Goal: Transaction & Acquisition: Book appointment/travel/reservation

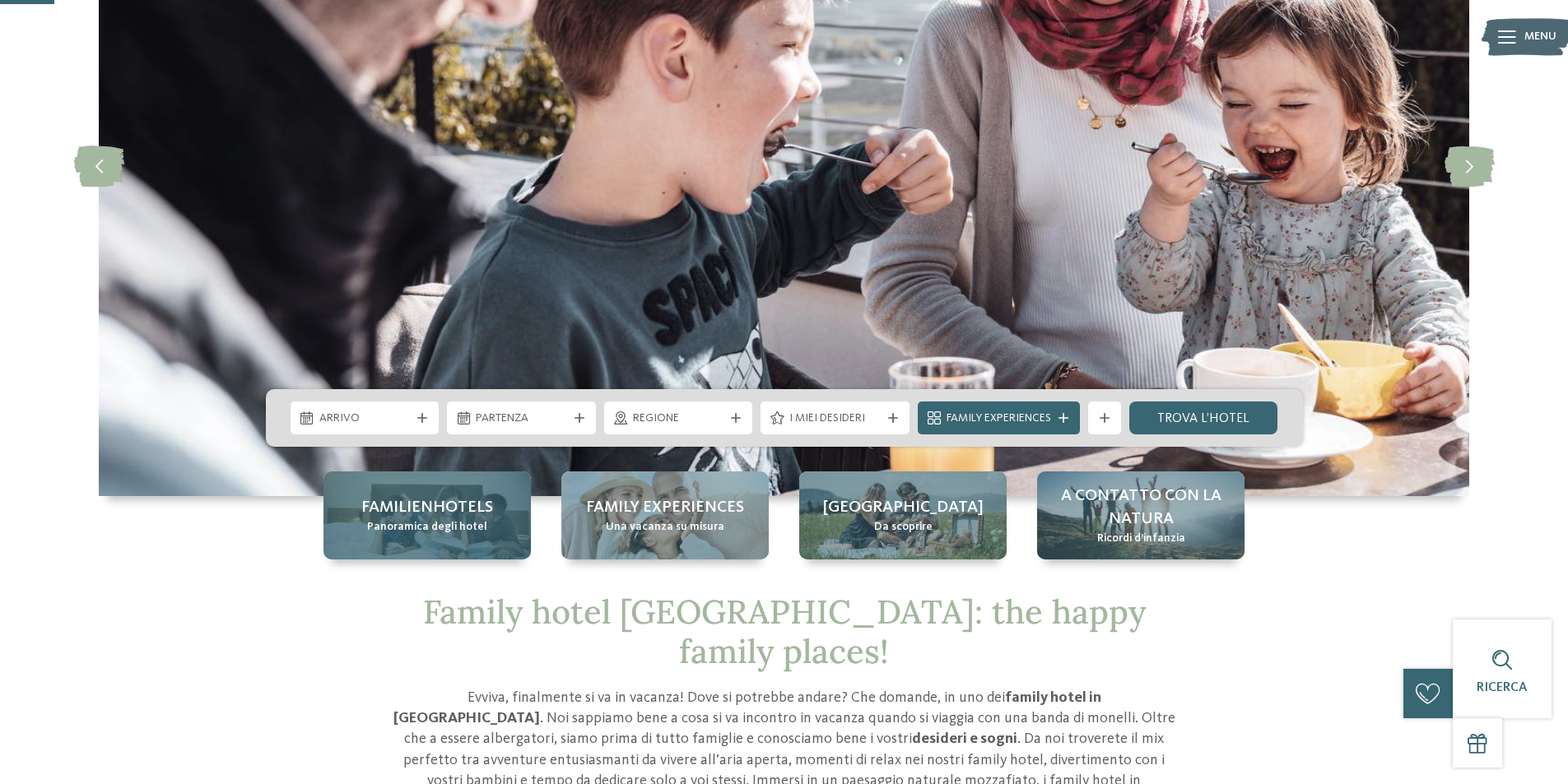
click at [447, 520] on span "Panoramica degli hotel" at bounding box center [427, 527] width 121 height 16
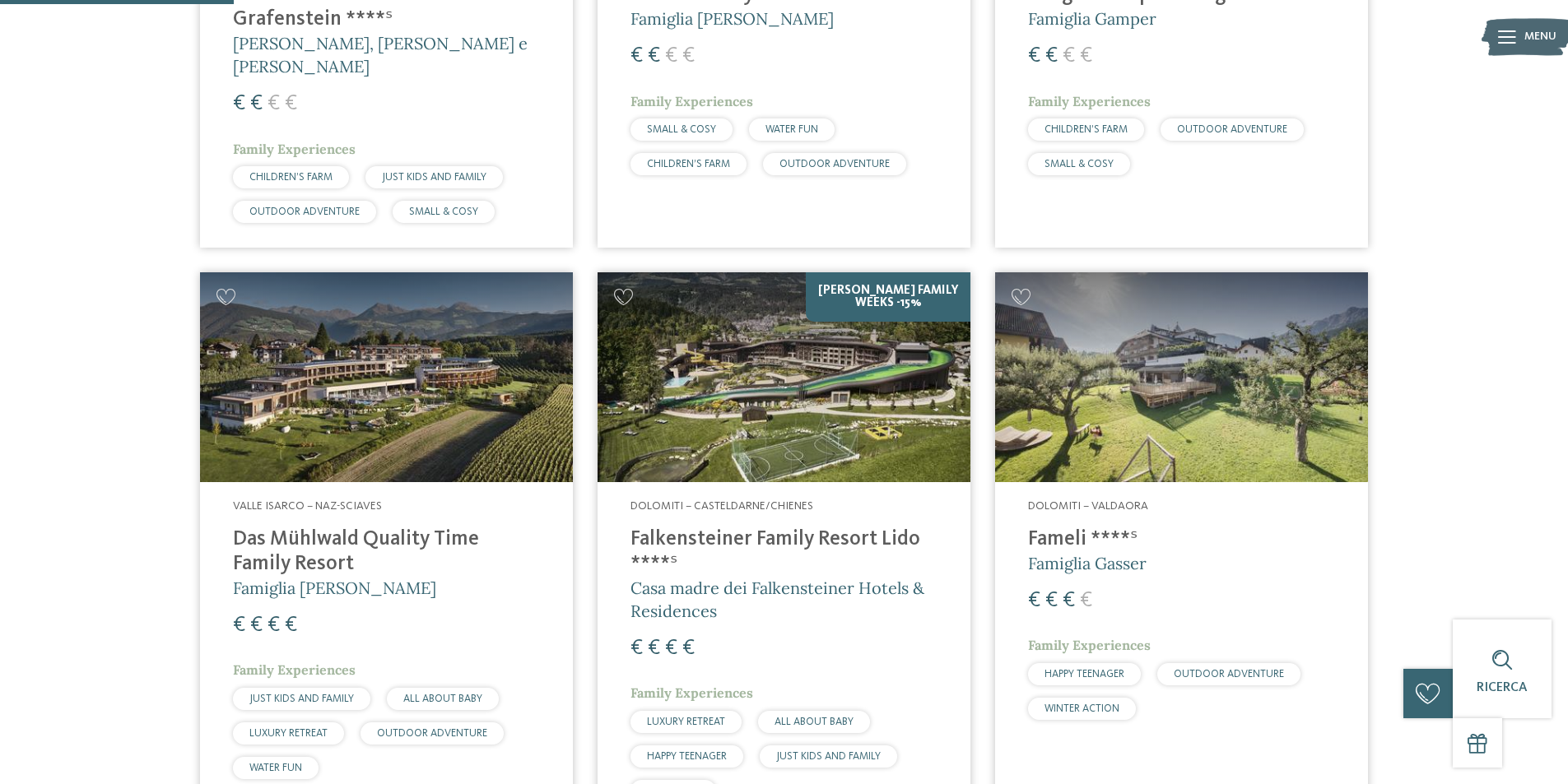
scroll to position [823, 0]
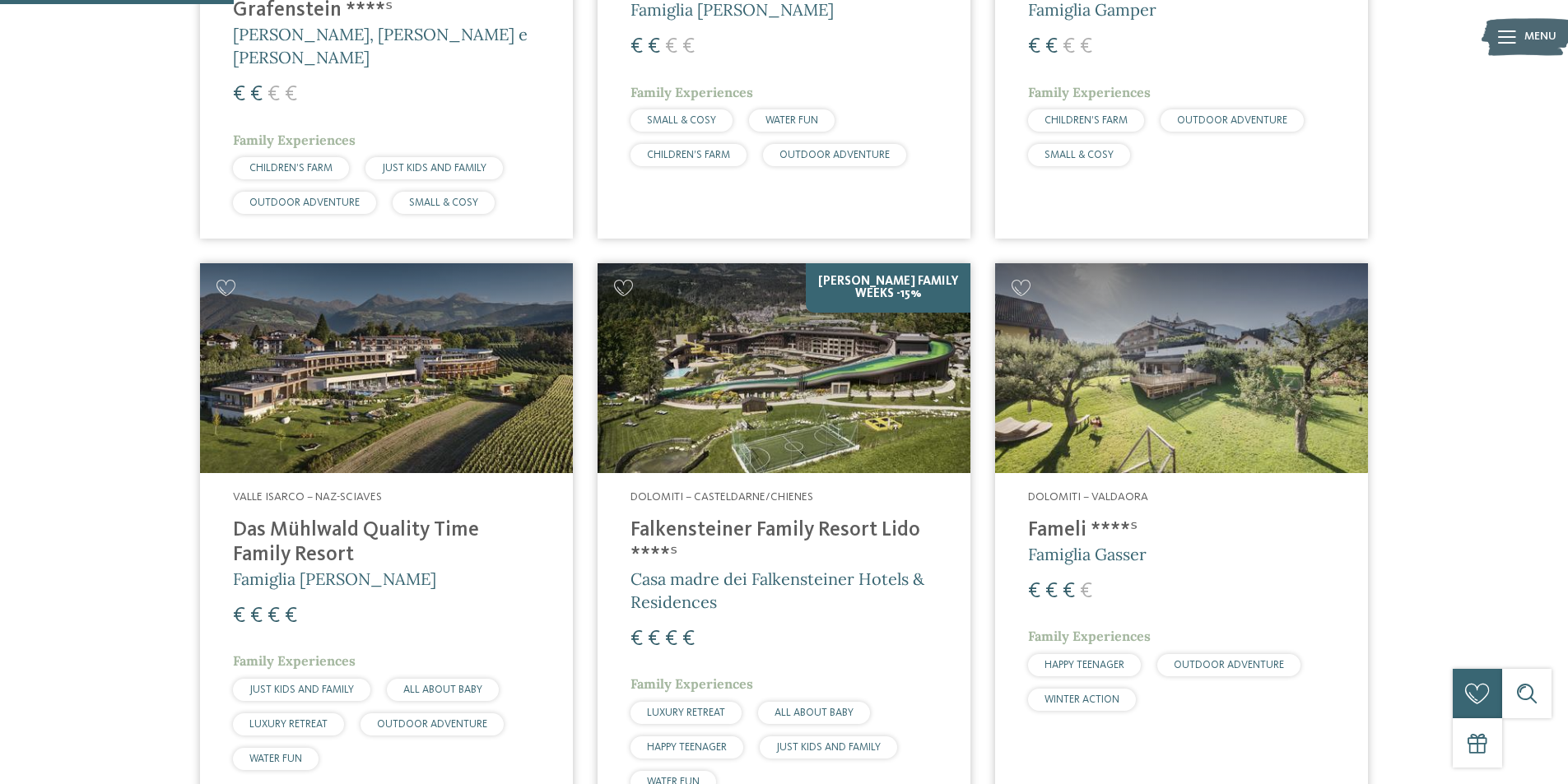
click at [812, 361] on img at bounding box center [784, 367] width 373 height 210
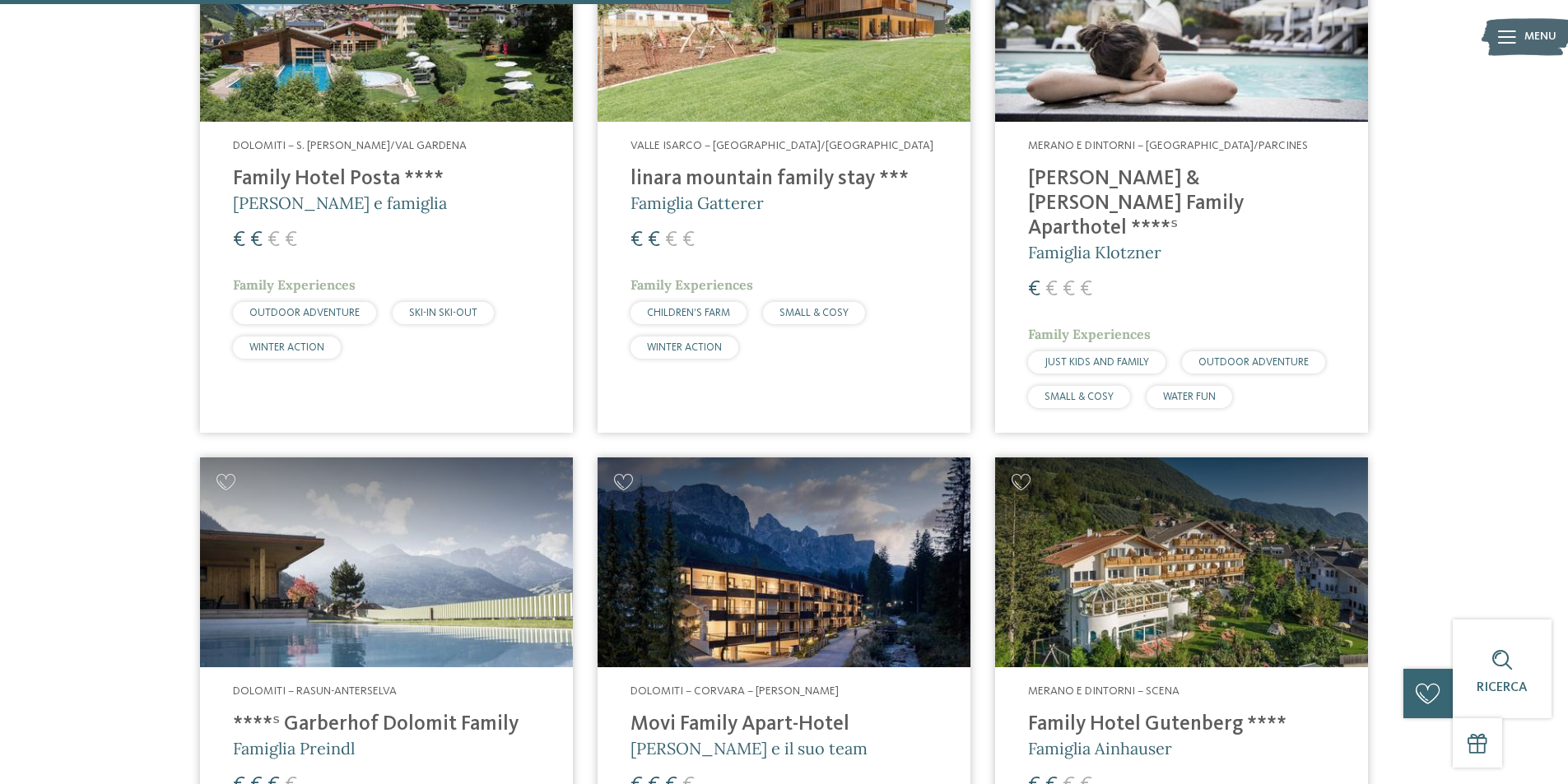
scroll to position [2879, 0]
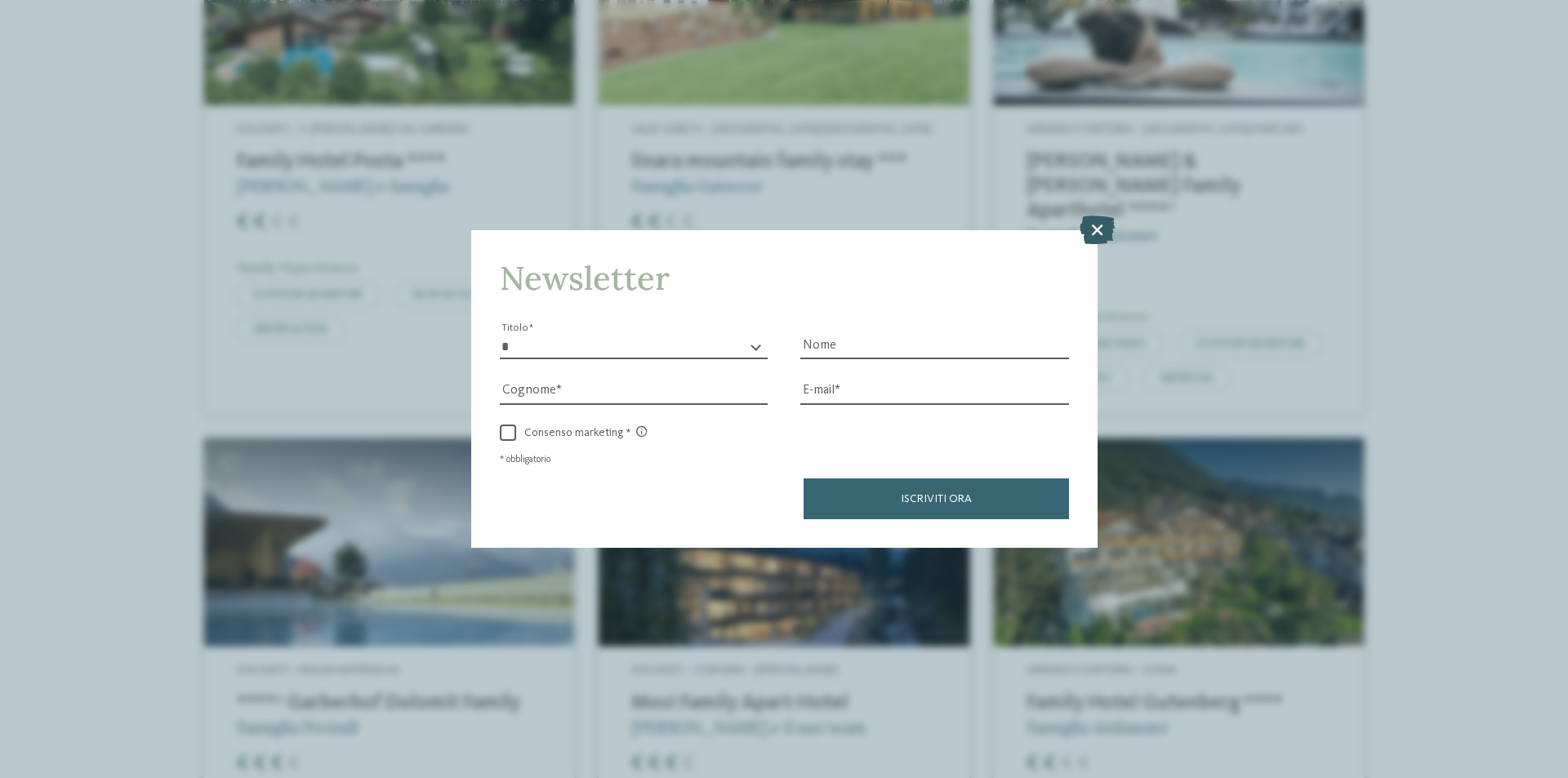
click at [1101, 216] on icon at bounding box center [1097, 230] width 35 height 29
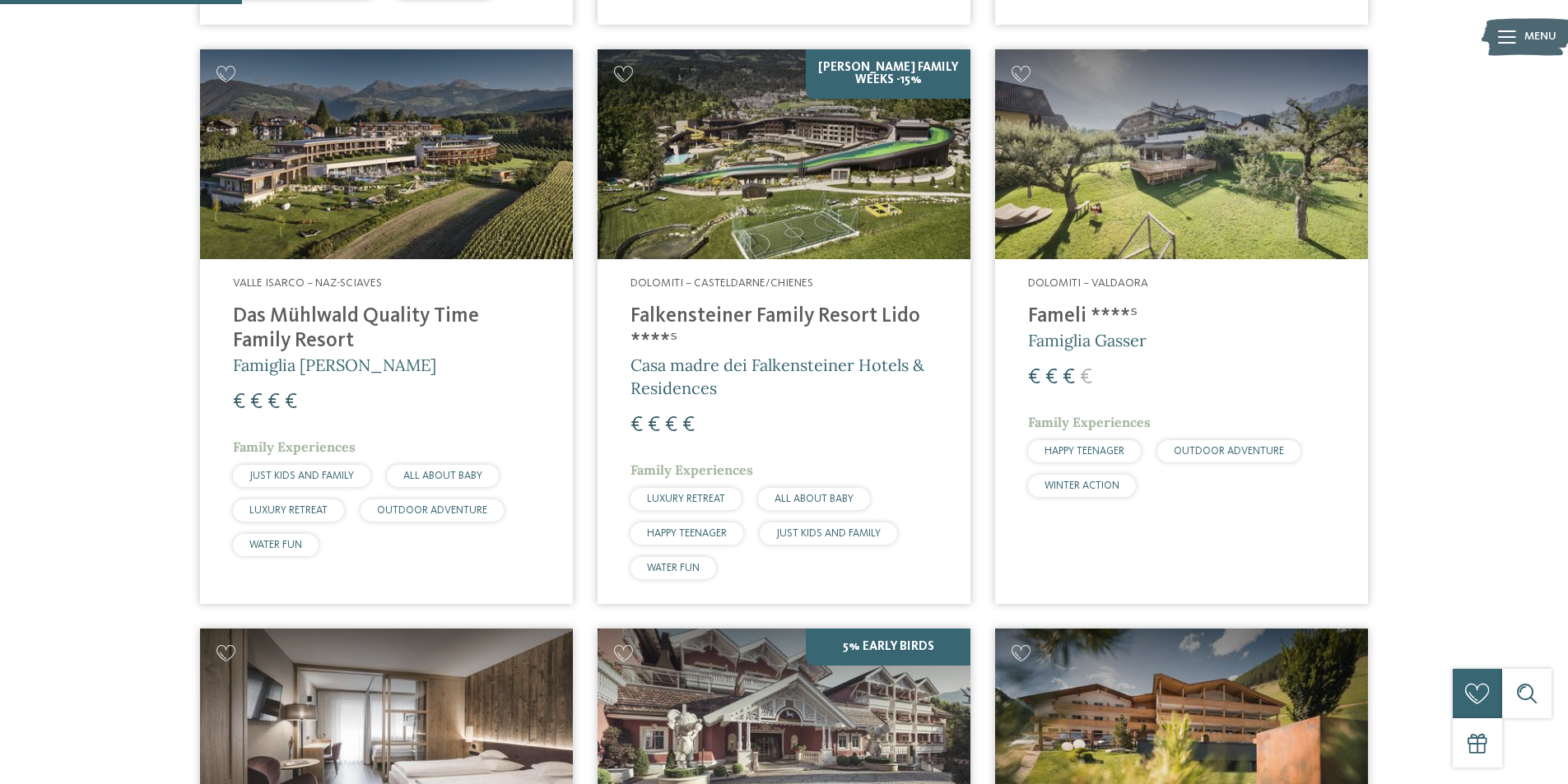
scroll to position [1069, 0]
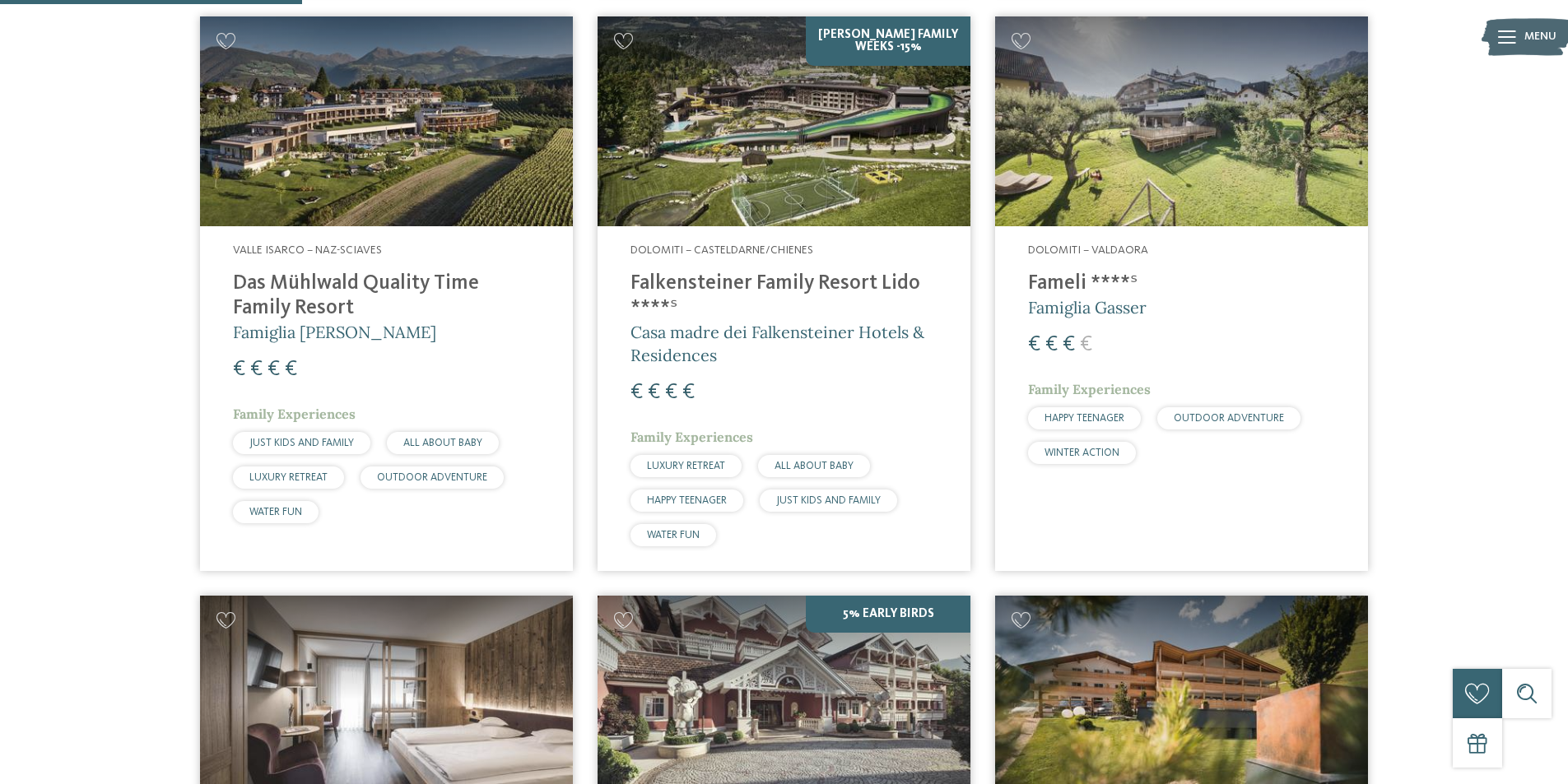
click at [767, 193] on img at bounding box center [784, 120] width 373 height 210
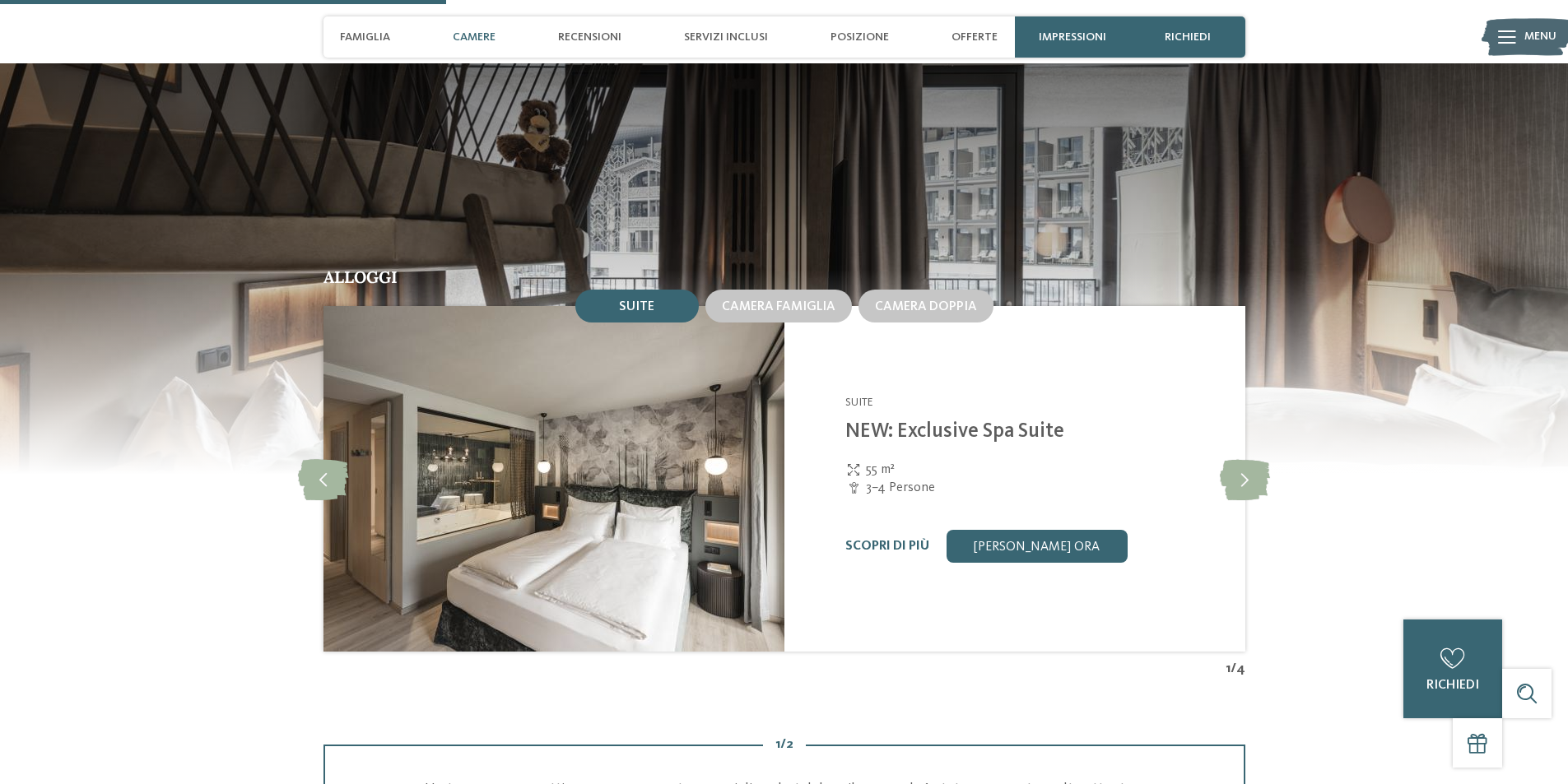
scroll to position [1810, 0]
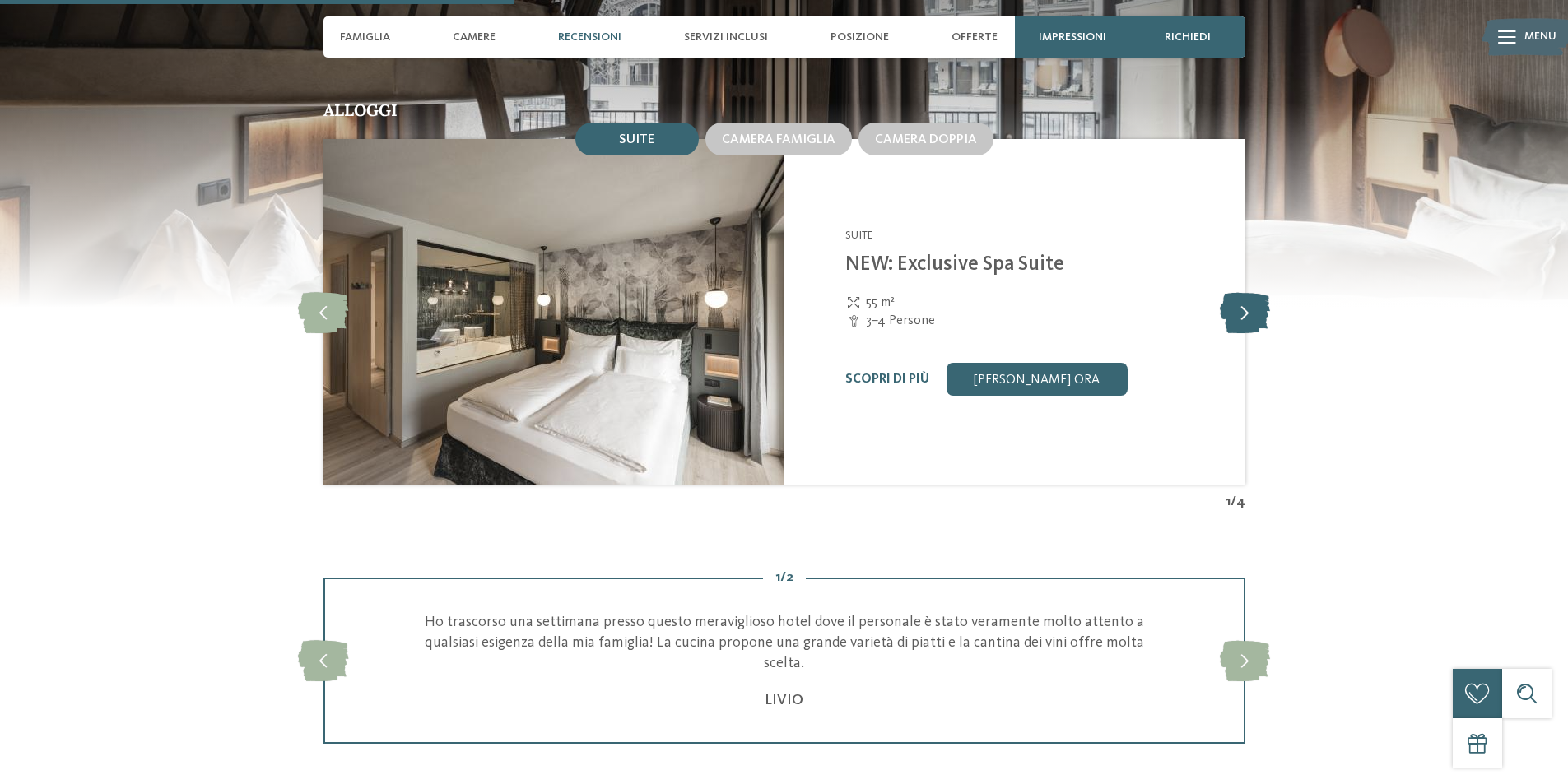
click at [1245, 311] on icon at bounding box center [1245, 311] width 50 height 41
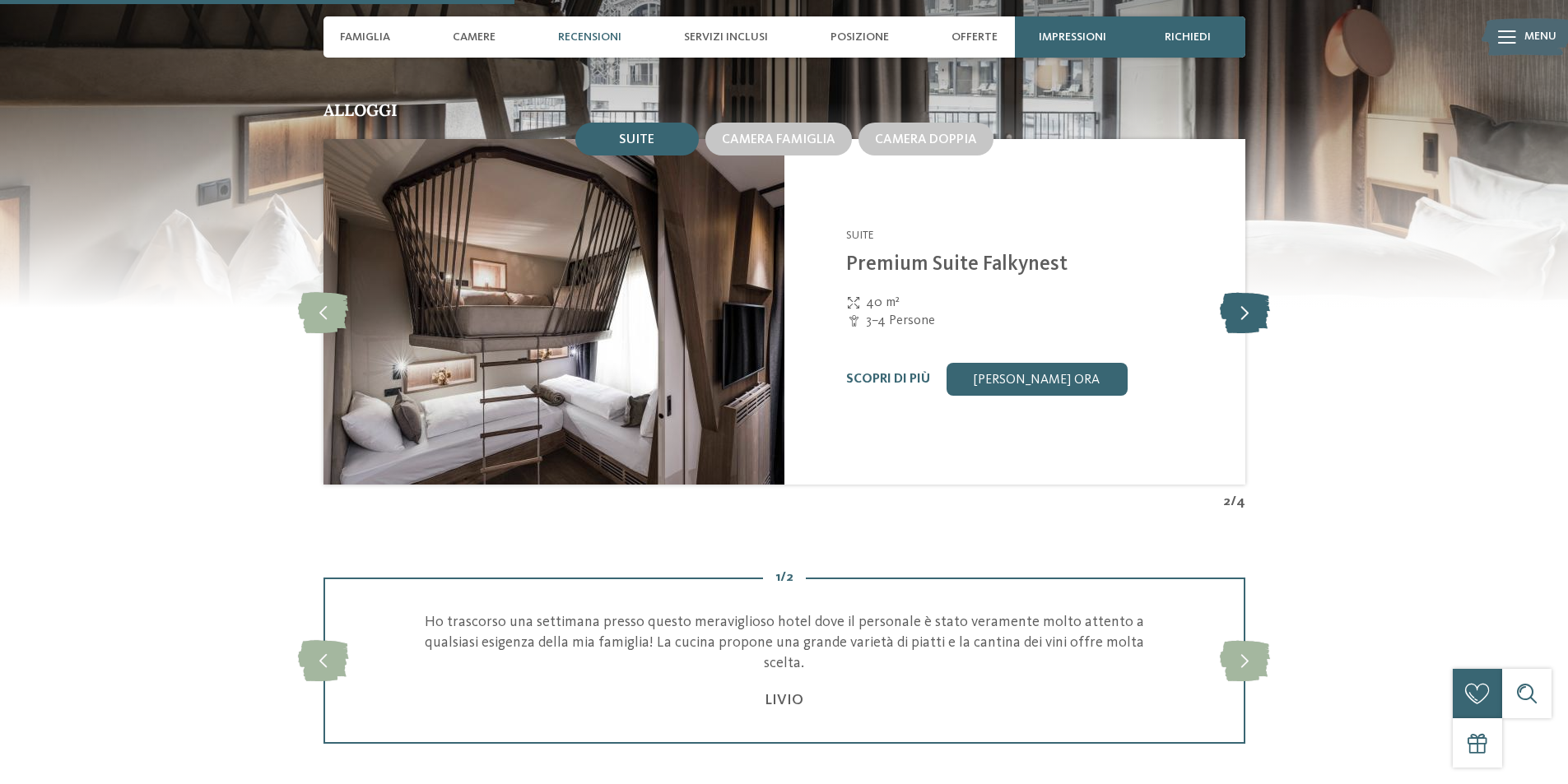
click at [1245, 311] on icon at bounding box center [1245, 311] width 50 height 41
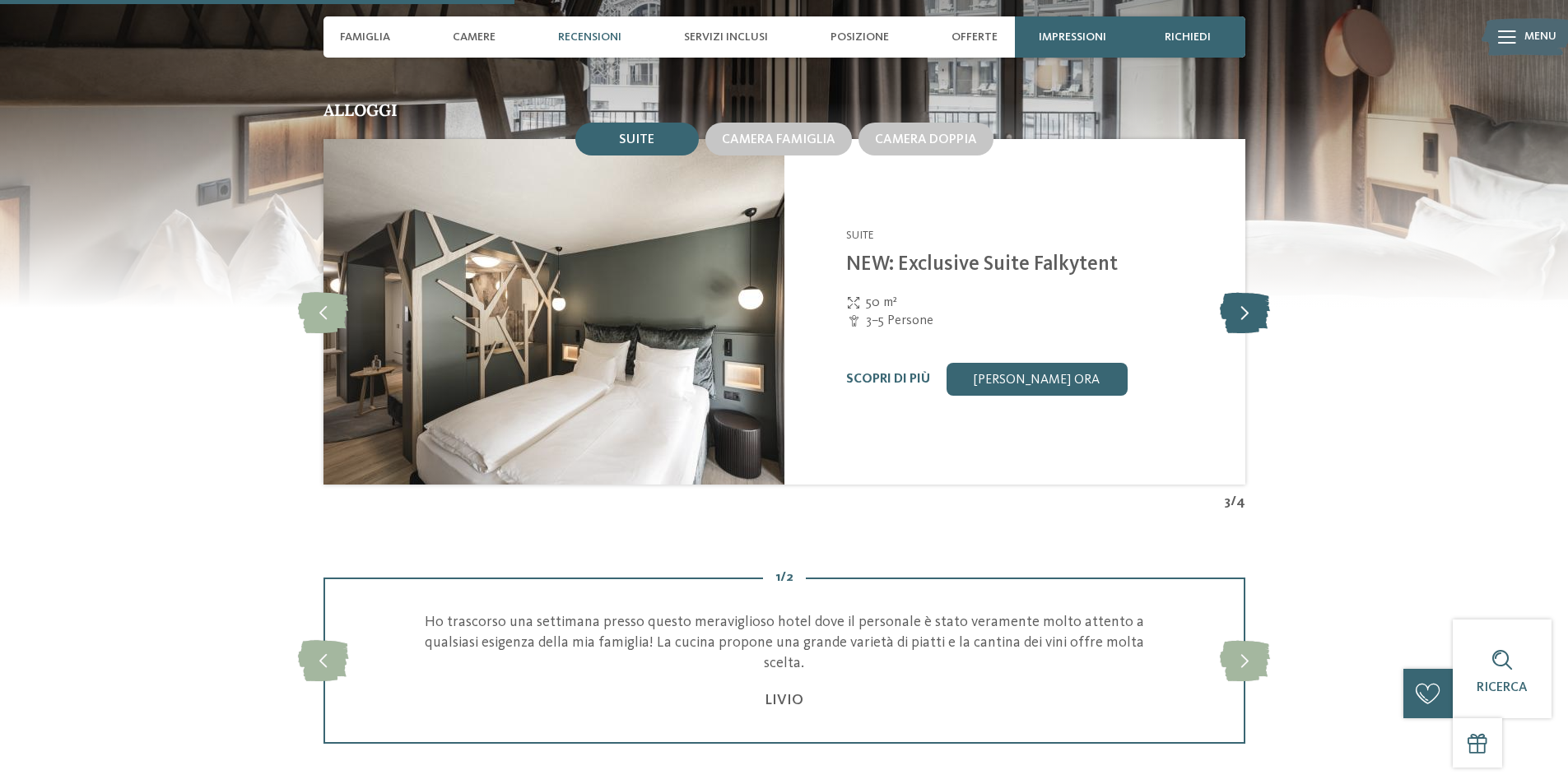
click at [1245, 311] on icon at bounding box center [1245, 311] width 50 height 41
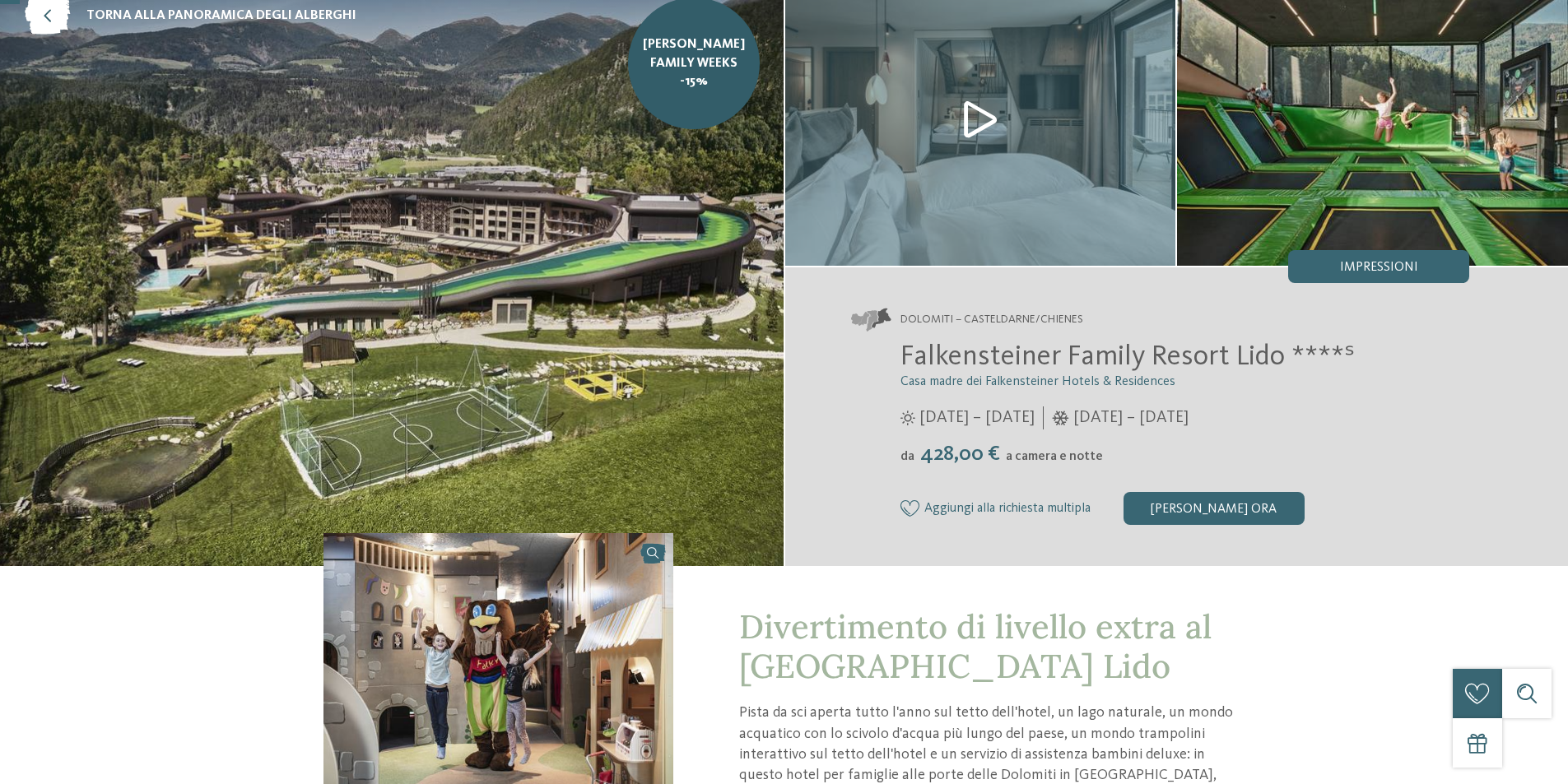
scroll to position [0, 0]
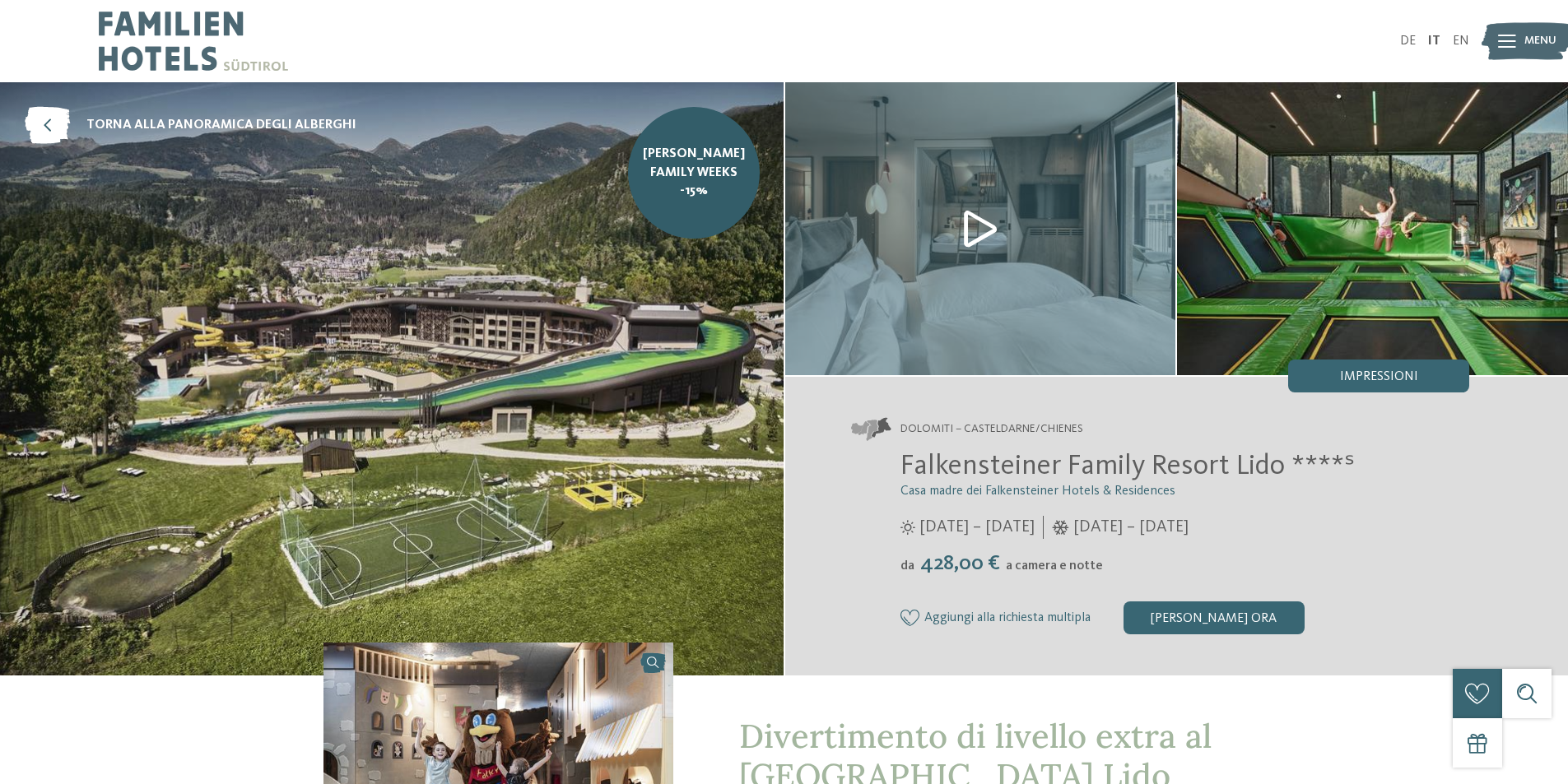
click at [1003, 220] on img at bounding box center [981, 228] width 391 height 293
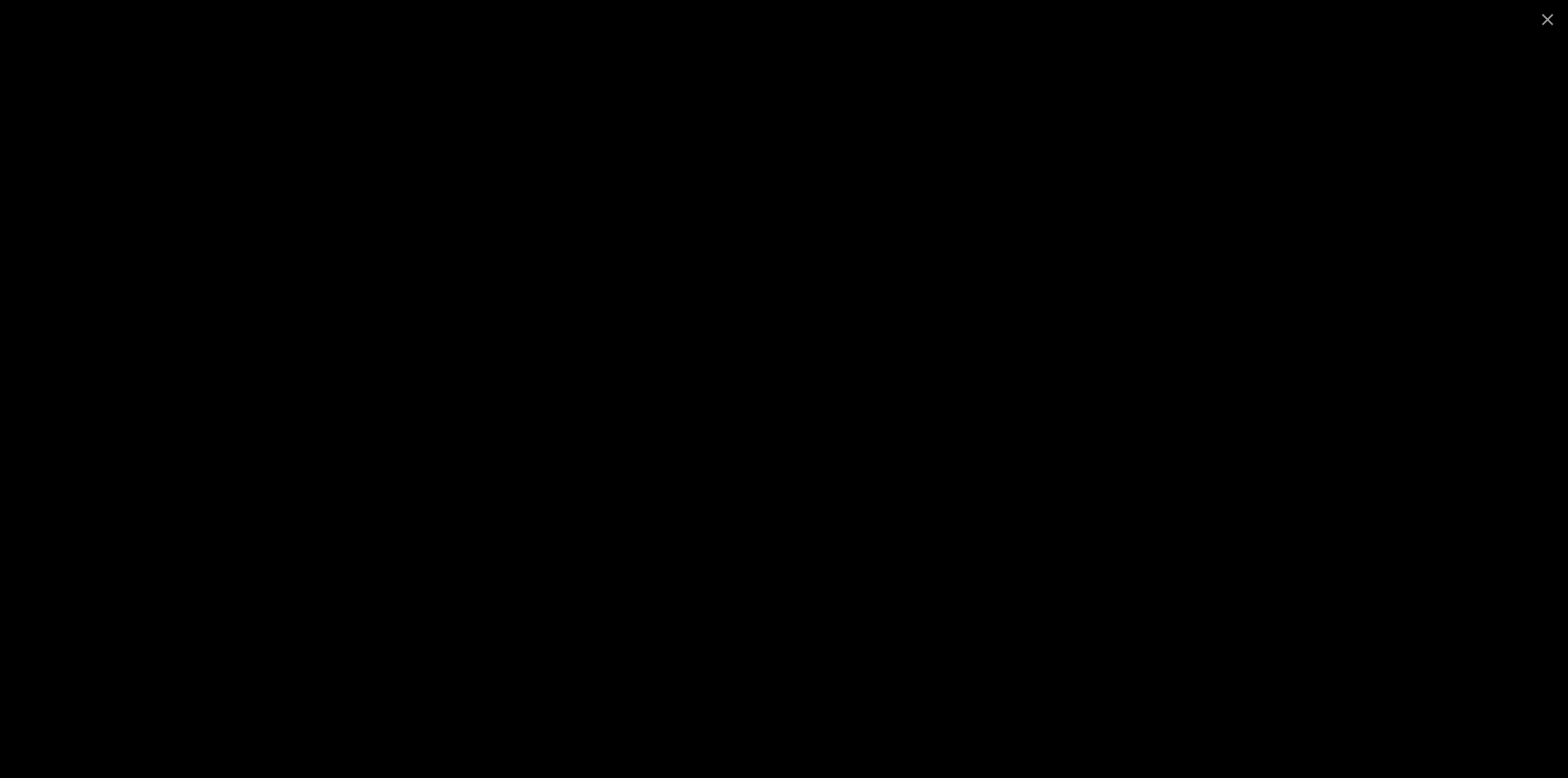
click at [163, 77] on div at bounding box center [784, 389] width 1568 height 778
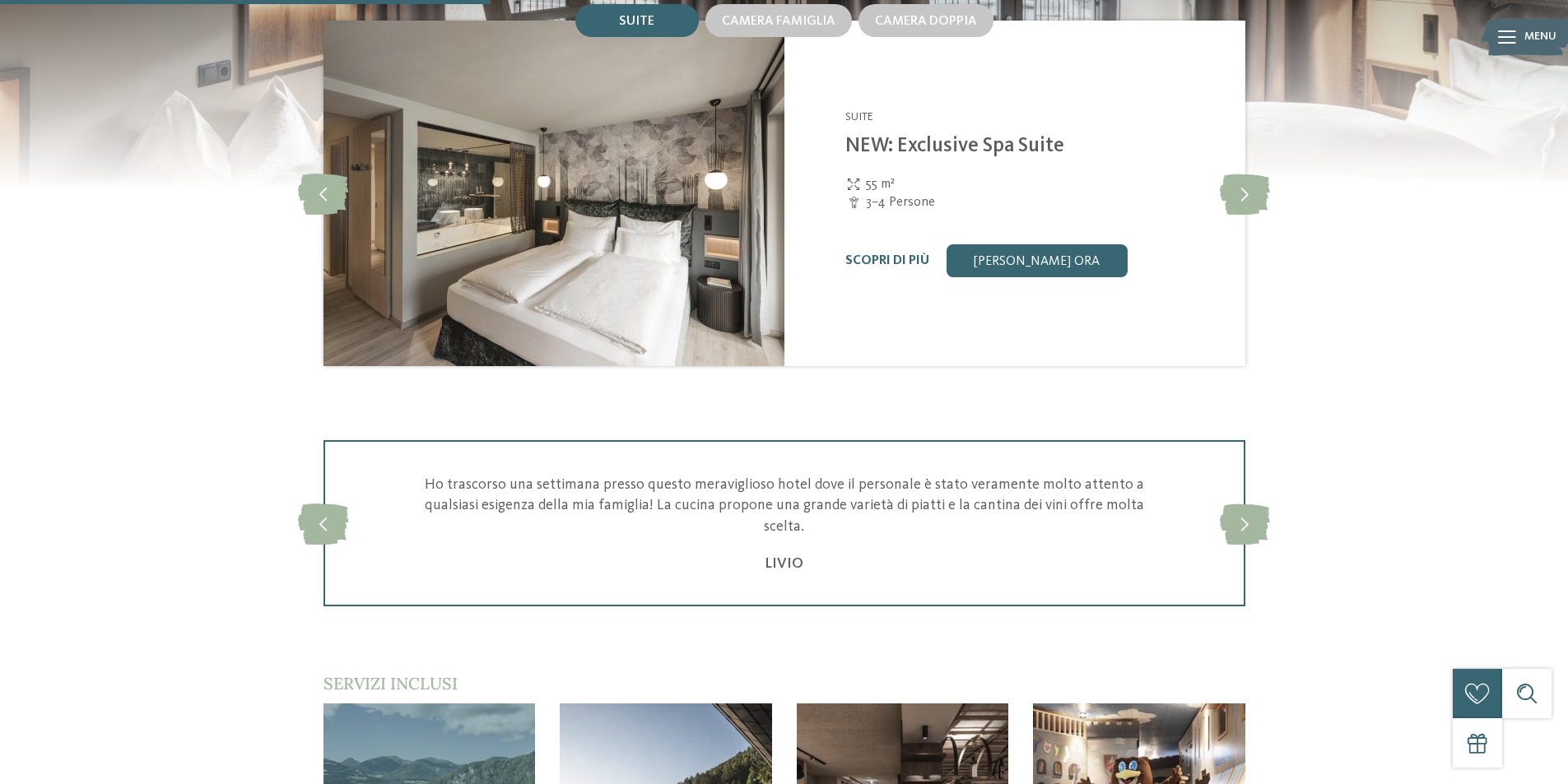
scroll to position [1728, 0]
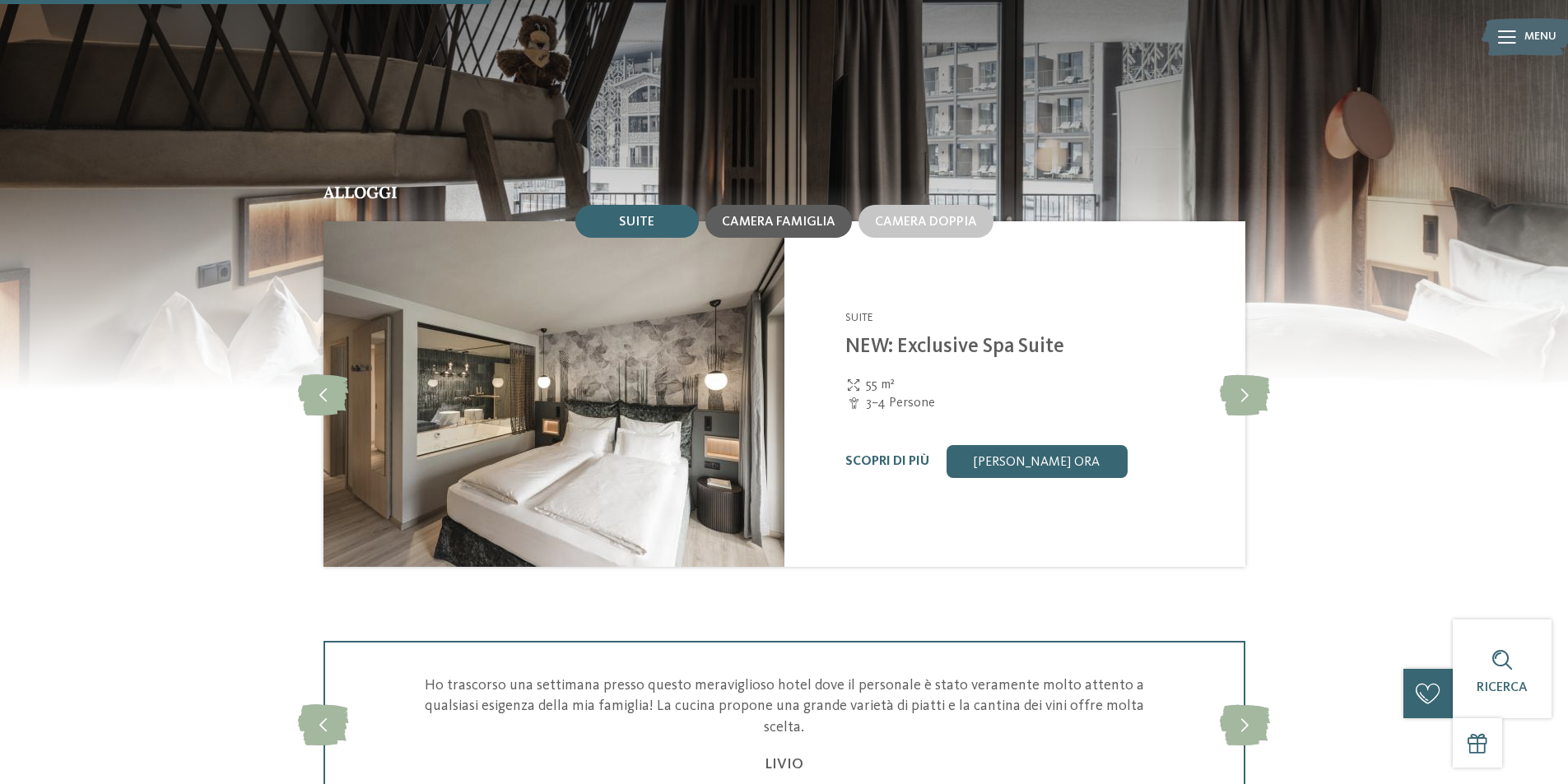
click at [758, 214] on div "Camera famiglia" at bounding box center [778, 221] width 114 height 14
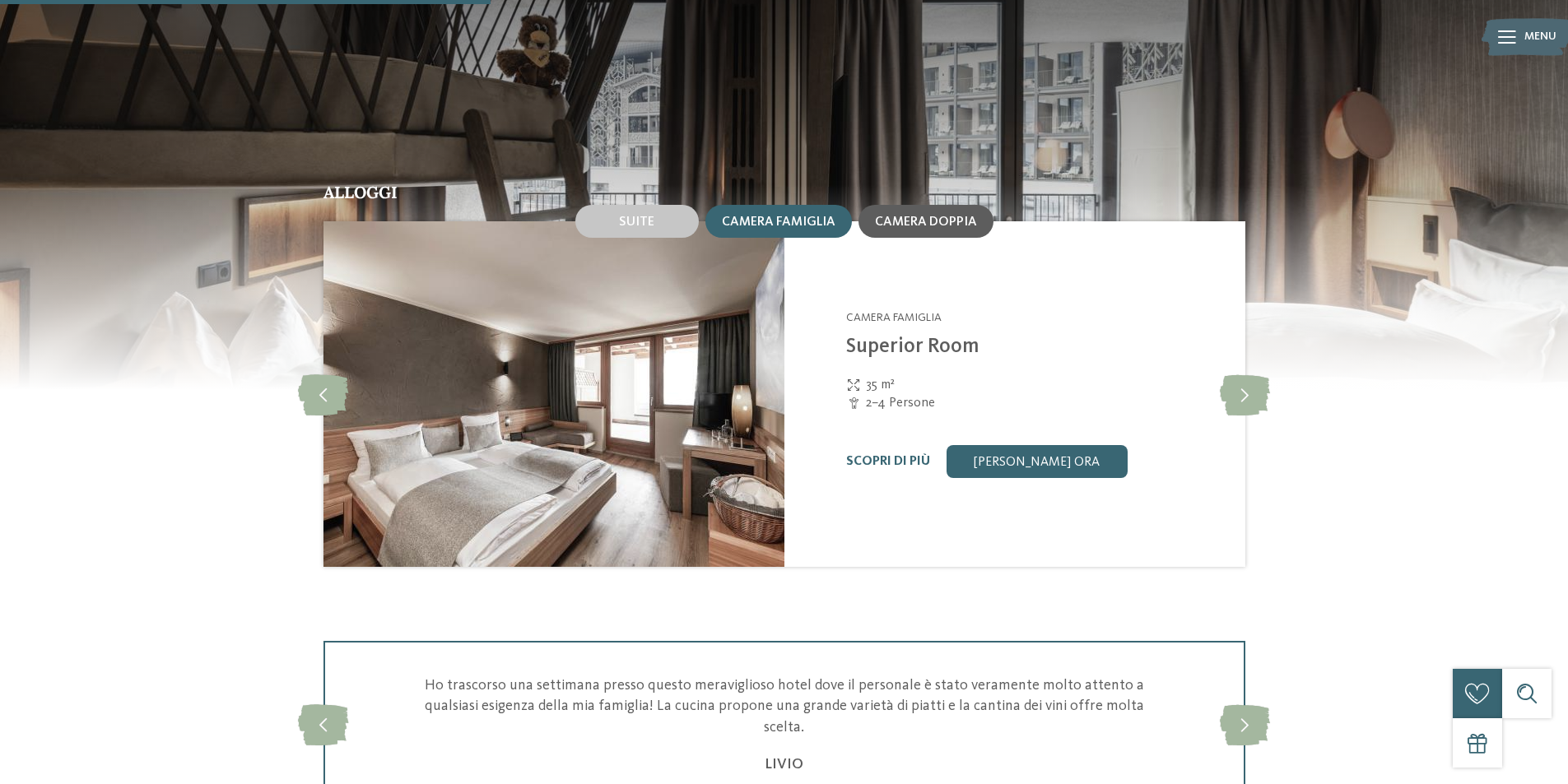
click at [919, 216] on span "Camera doppia" at bounding box center [926, 222] width 102 height 14
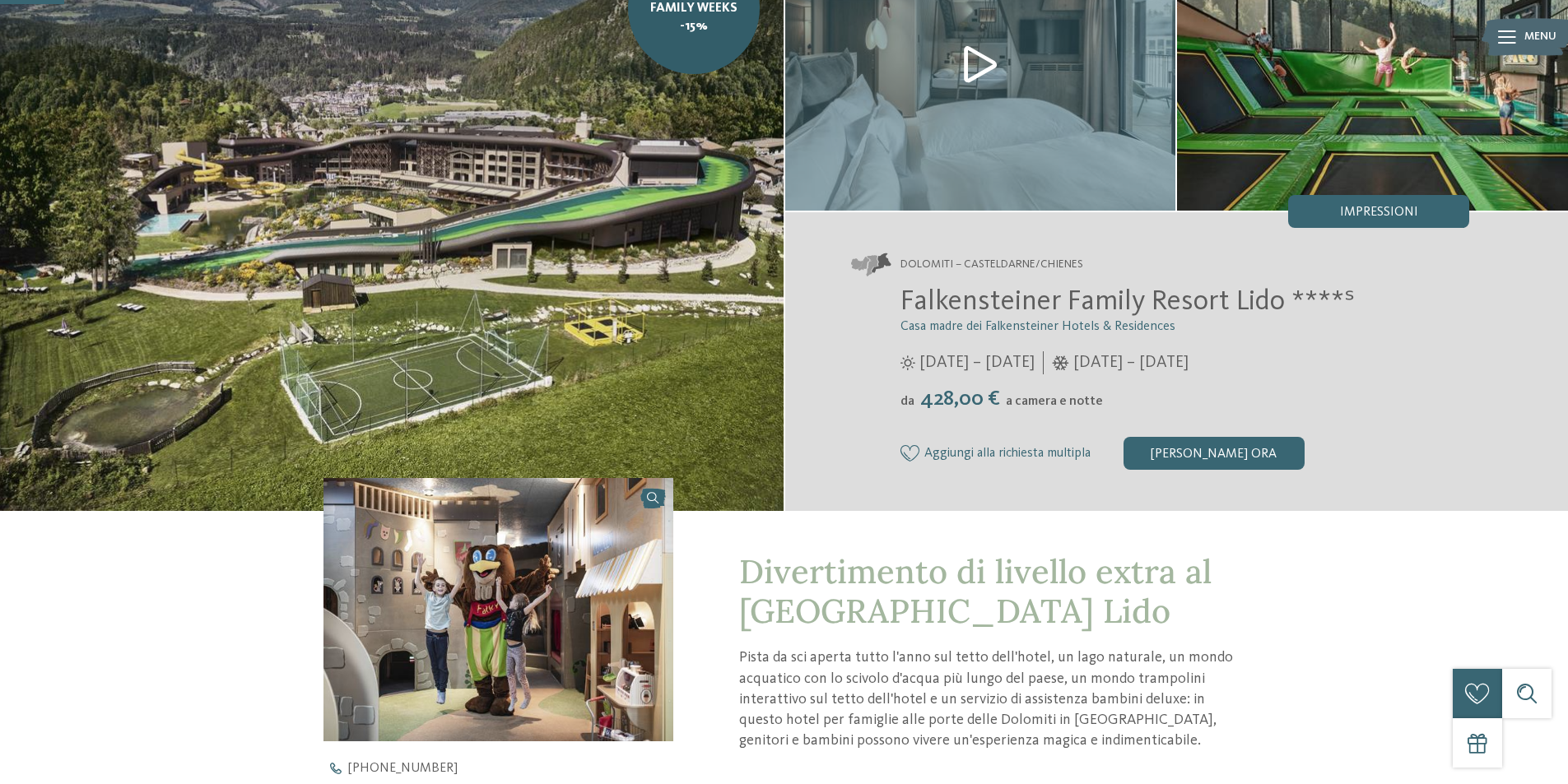
scroll to position [412, 0]
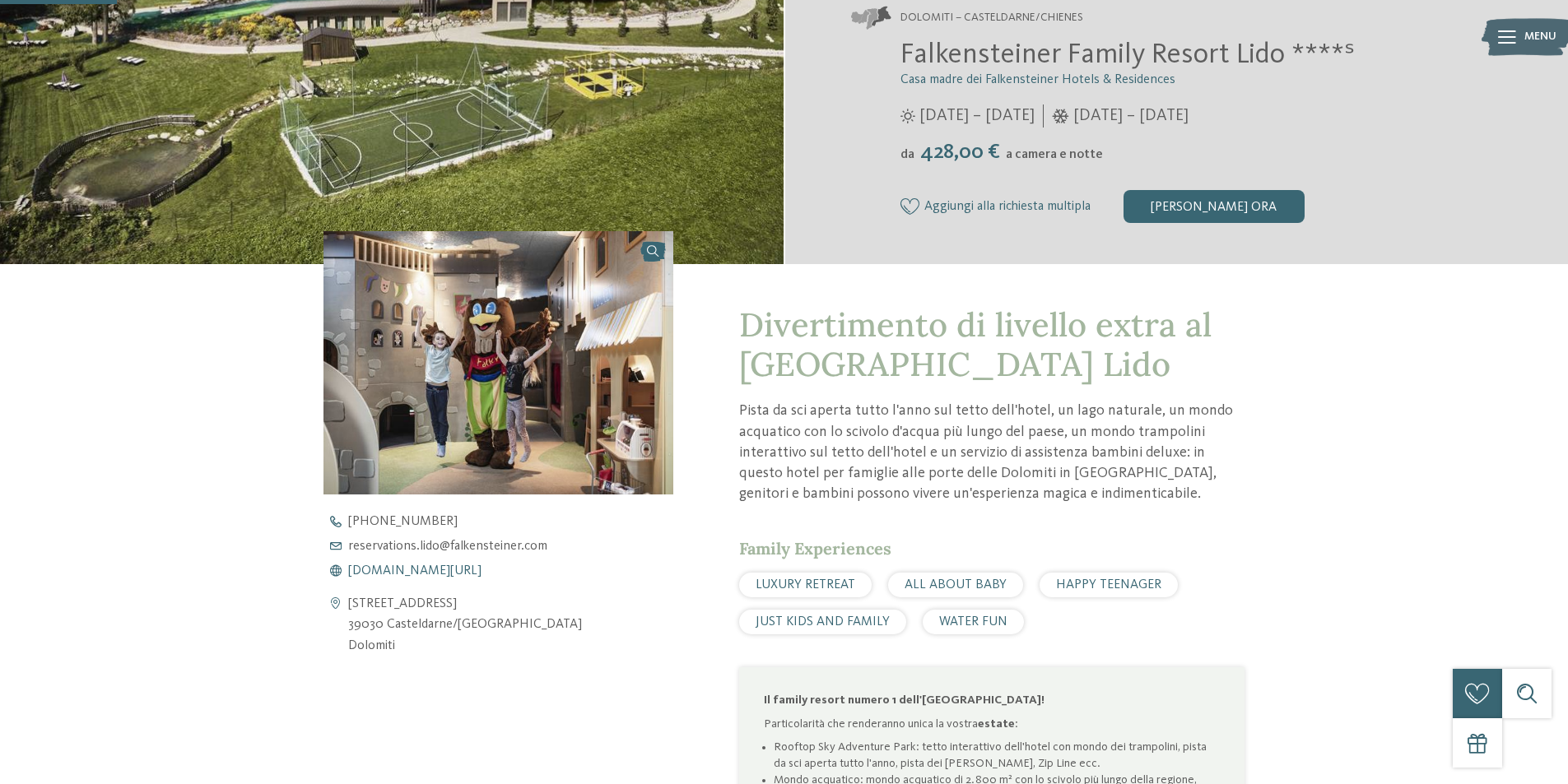
click at [424, 574] on span "[DOMAIN_NAME][URL]" at bounding box center [414, 571] width 133 height 14
